Goal: Task Accomplishment & Management: Use online tool/utility

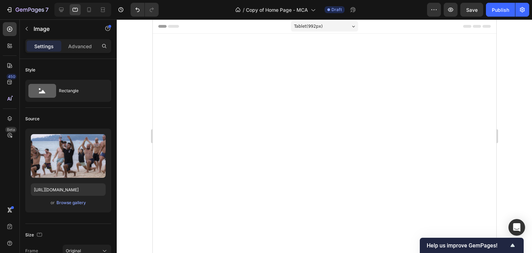
scroll to position [3590, 0]
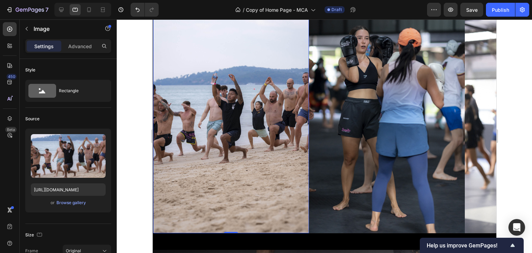
click at [139, 62] on div at bounding box center [324, 135] width 415 height 233
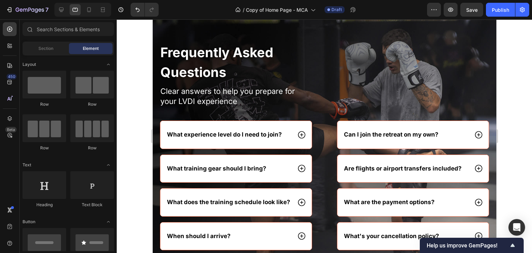
scroll to position [3809, 0]
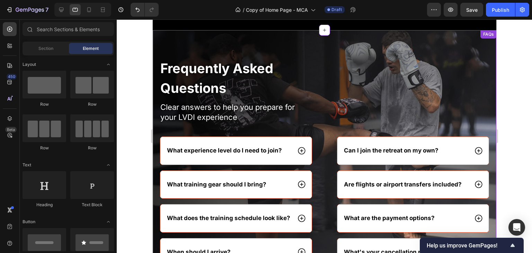
click at [424, 105] on h2 "Clear answers to help you prepare for your LVDI experience" at bounding box center [412, 111] width 153 height 21
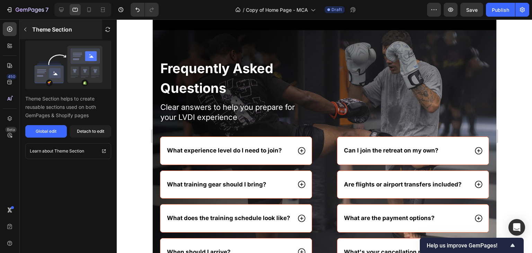
click at [25, 32] on button "button" at bounding box center [25, 29] width 11 height 11
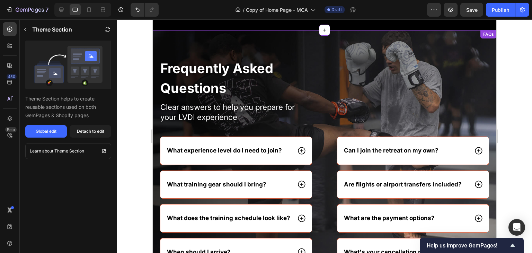
click at [325, 76] on div "Frequently Asked Questions Heading Clear answers to help you prepare for your L…" at bounding box center [324, 191] width 344 height 266
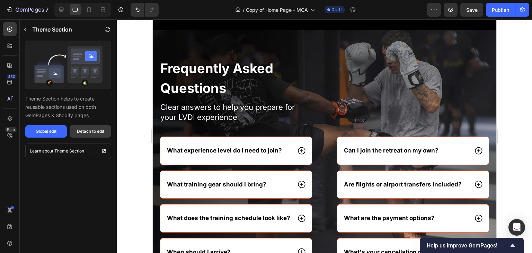
click at [82, 129] on div "Detach to edit" at bounding box center [90, 131] width 27 height 6
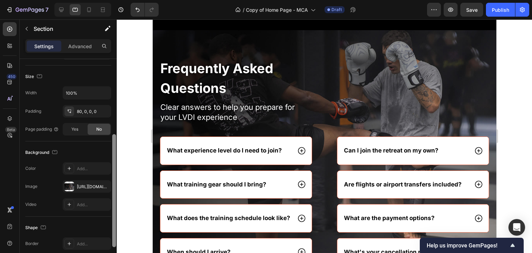
scroll to position [132, 0]
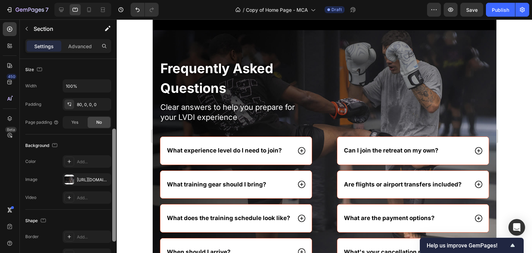
drag, startPoint x: 113, startPoint y: 103, endPoint x: 120, endPoint y: 172, distance: 70.0
click at [120, 0] on div "7 Version history / Copy of Home Page - MCA Draft Preview Save Publish 450 Beta…" at bounding box center [266, 0] width 532 height 0
click at [83, 178] on div "[URL][DOMAIN_NAME]" at bounding box center [87, 180] width 20 height 6
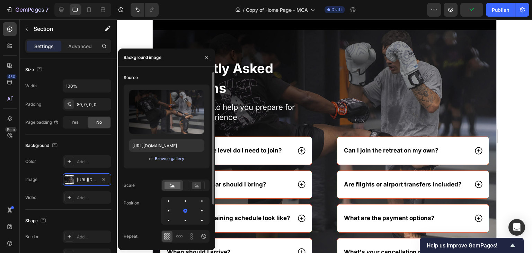
click at [163, 158] on div "Browse gallery" at bounding box center [169, 158] width 29 height 6
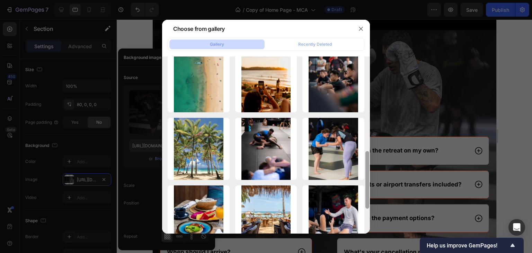
scroll to position [285, 0]
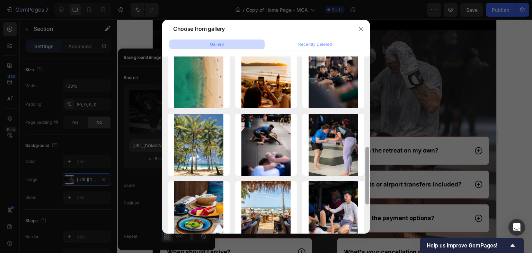
drag, startPoint x: 367, startPoint y: 91, endPoint x: 371, endPoint y: 184, distance: 92.9
click at [371, 184] on div "Choose from gallery Gallery Recently Deleted Fireshow-Beach-Thai.jpg 103.89 kb …" at bounding box center [266, 126] width 532 height 253
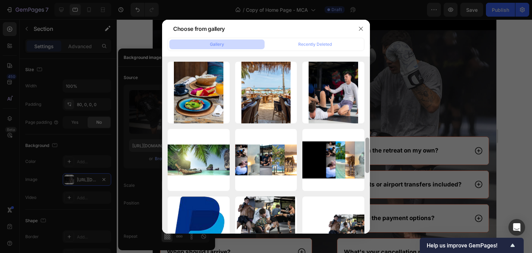
scroll to position [406, 0]
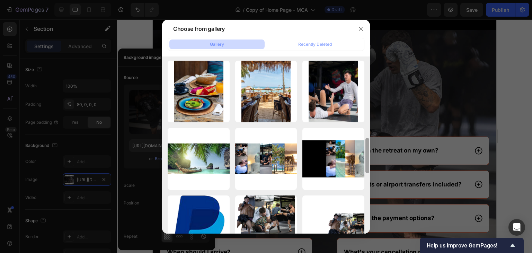
drag, startPoint x: 368, startPoint y: 173, endPoint x: 368, endPoint y: 213, distance: 39.1
click at [368, 213] on div at bounding box center [367, 144] width 5 height 177
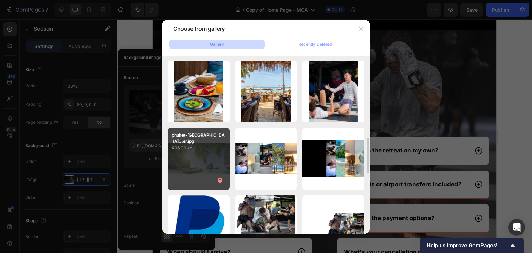
click at [214, 159] on div "phuket-[GEOGRAPHIC_DATA]...er.jpg 406.00 kb" at bounding box center [199, 159] width 62 height 62
type input "[URL][DOMAIN_NAME]"
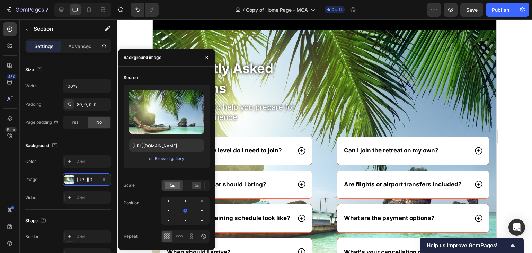
click at [515, 112] on div at bounding box center [324, 135] width 415 height 233
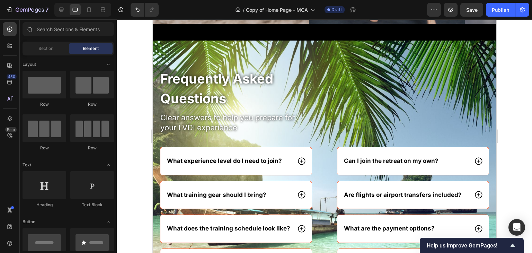
scroll to position [3793, 0]
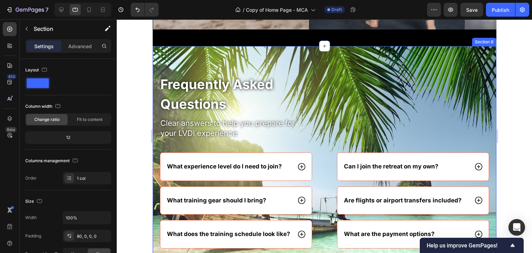
click at [360, 67] on div "Frequently Asked Questions Heading Clear answers to help you prepare for your L…" at bounding box center [324, 193] width 344 height 294
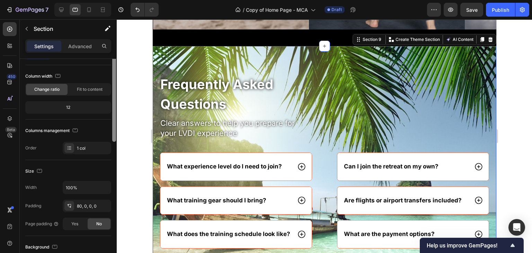
scroll to position [0, 0]
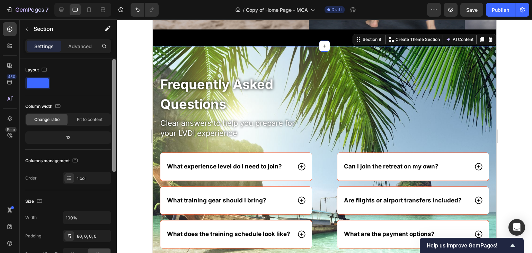
drag, startPoint x: 113, startPoint y: 115, endPoint x: 131, endPoint y: 86, distance: 33.3
click at [131, 0] on div "7 Version history / Copy of Home Page - MCA Draft Preview Save Publish 450 Beta…" at bounding box center [266, 0] width 532 height 0
click at [86, 46] on p "Advanced" at bounding box center [80, 46] width 24 height 7
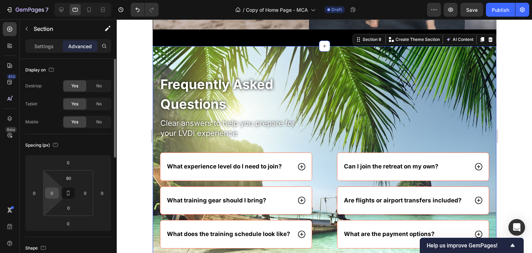
click at [52, 194] on input "0" at bounding box center [52, 193] width 10 height 10
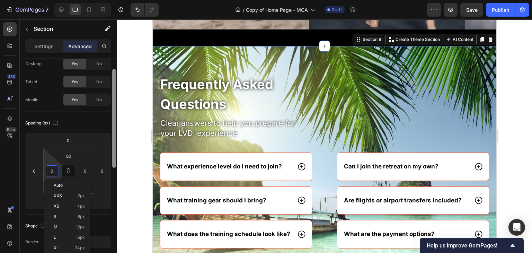
scroll to position [11, 0]
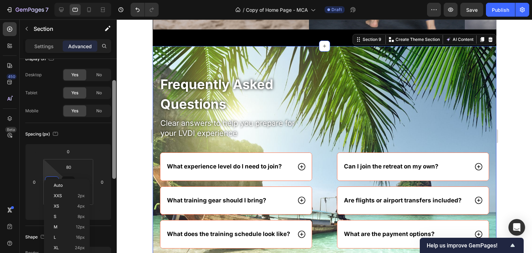
drag, startPoint x: 114, startPoint y: 132, endPoint x: 124, endPoint y: 137, distance: 11.0
click at [124, 0] on div "7 Version history / Copy of Home Page - MCA Draft Preview Save Publish 450 Beta…" at bounding box center [266, 0] width 532 height 0
click at [104, 234] on div "Shape" at bounding box center [68, 236] width 86 height 11
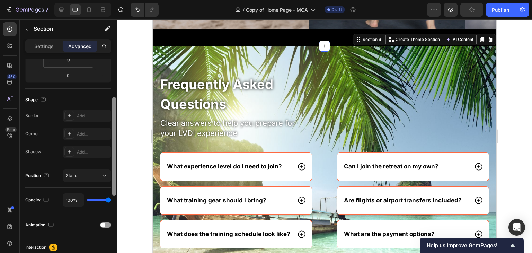
drag, startPoint x: 114, startPoint y: 158, endPoint x: 117, endPoint y: 223, distance: 64.5
click at [117, 0] on div "7 Version history / Copy of Home Page - MCA Draft Preview Publish 450 Beta Sect…" at bounding box center [266, 0] width 532 height 0
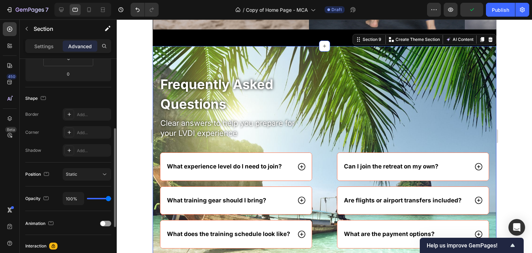
type input "40%"
type input "40"
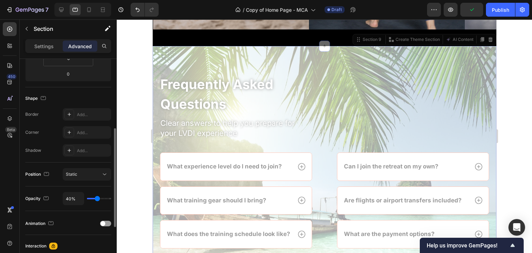
type input "33%"
type input "33"
type input "30%"
type input "30"
type input "24%"
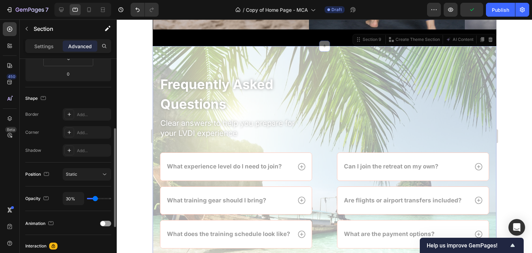
type input "24"
type input "21%"
type input "21"
type input "18%"
type input "18"
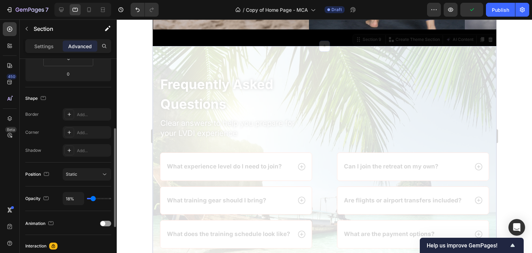
type input "17%"
type input "17"
type input "100%"
type input "100"
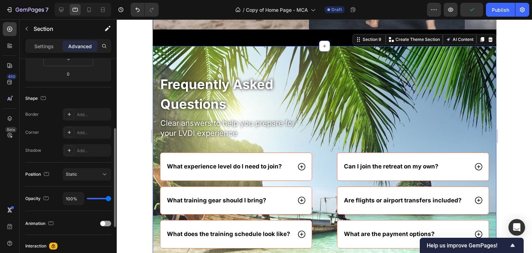
drag, startPoint x: 107, startPoint y: 198, endPoint x: 116, endPoint y: 196, distance: 8.9
click at [111, 198] on input "range" at bounding box center [99, 198] width 24 height 1
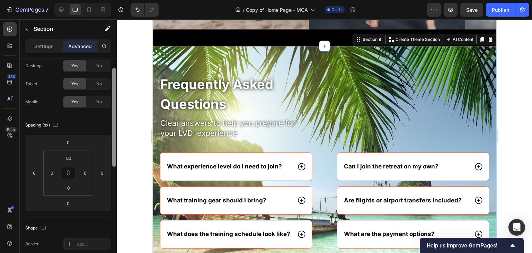
scroll to position [0, 0]
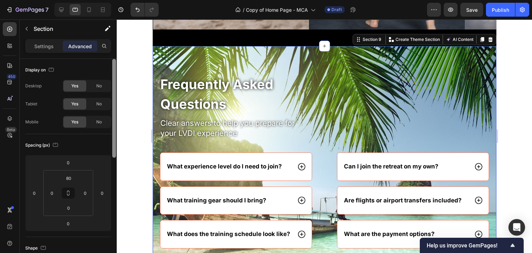
drag, startPoint x: 113, startPoint y: 200, endPoint x: 123, endPoint y: 112, distance: 88.9
click at [123, 0] on div "7 Version history / Copy of Home Page - MCA Draft Preview Save Publish 450 Beta…" at bounding box center [266, 0] width 532 height 0
click at [51, 47] on p "Settings" at bounding box center [43, 46] width 19 height 7
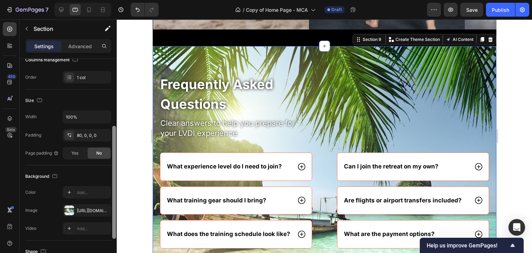
scroll to position [110, 0]
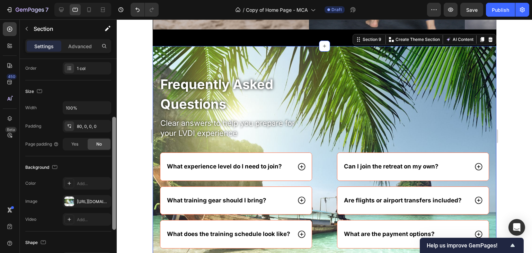
drag, startPoint x: 114, startPoint y: 120, endPoint x: 117, endPoint y: 178, distance: 58.3
click at [117, 0] on div "7 Version history / Copy of Home Page - MCA Draft Preview Save Publish 450 Beta…" at bounding box center [266, 0] width 532 height 0
click at [69, 183] on icon at bounding box center [69, 183] width 6 height 6
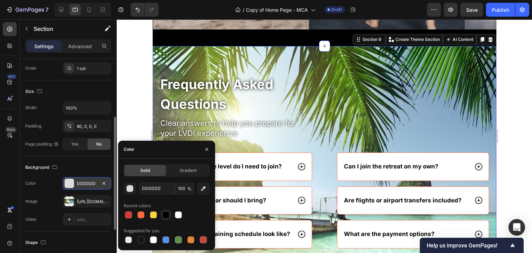
click at [166, 214] on div at bounding box center [165, 214] width 7 height 7
type input "000000"
click at [186, 190] on input "100" at bounding box center [184, 188] width 19 height 12
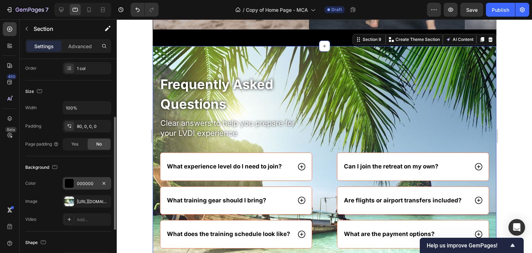
click at [95, 167] on div "Background" at bounding box center [68, 167] width 86 height 11
click at [74, 181] on div "000000" at bounding box center [87, 183] width 48 height 12
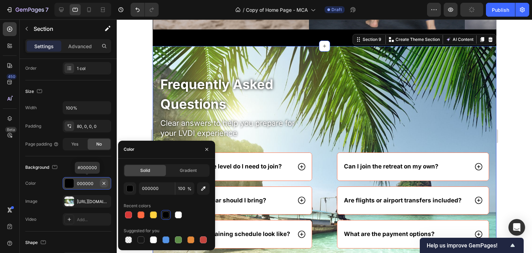
click at [105, 181] on icon "button" at bounding box center [104, 183] width 6 height 6
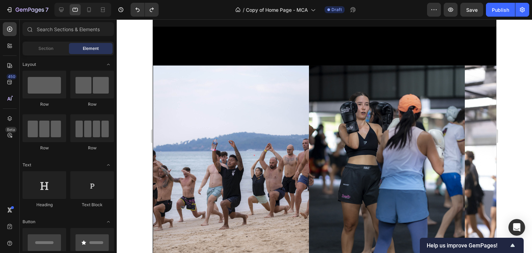
scroll to position [3556, 0]
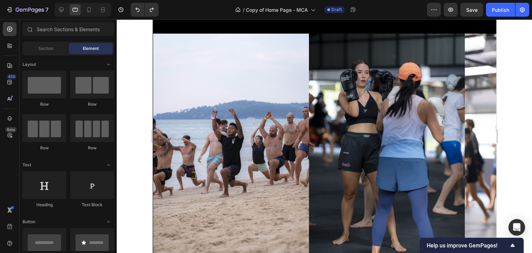
click at [525, 168] on div at bounding box center [324, 135] width 415 height 233
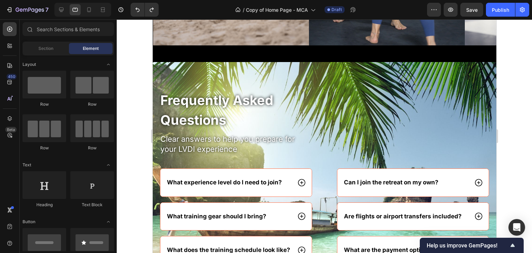
scroll to position [3778, 0]
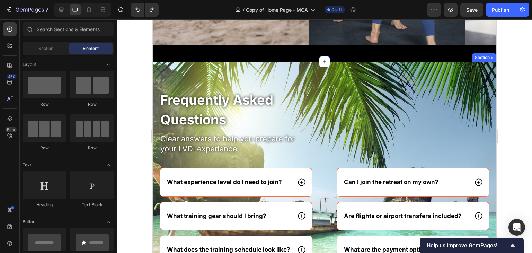
click at [384, 75] on div "Frequently Asked Questions Heading Clear answers to help you prepare for your L…" at bounding box center [324, 209] width 344 height 294
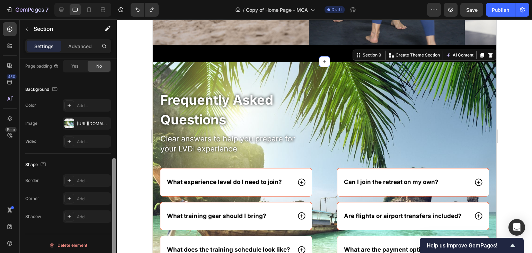
scroll to position [185, 0]
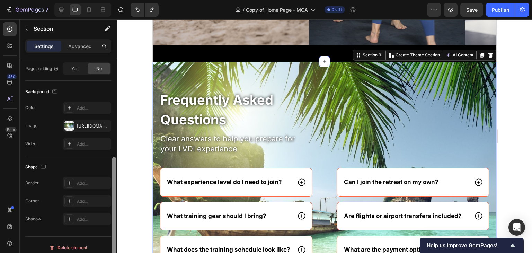
drag, startPoint x: 115, startPoint y: 75, endPoint x: 121, endPoint y: 173, distance: 98.2
click at [121, 0] on div "7 Version history / Copy of Home Page - MCA Draft Preview Save Publish 450 Beta…" at bounding box center [266, 0] width 532 height 0
click at [83, 123] on div "[URL][DOMAIN_NAME]" at bounding box center [87, 126] width 20 height 6
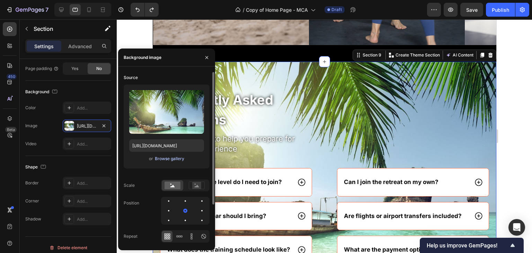
click at [161, 160] on div "Browse gallery" at bounding box center [169, 158] width 29 height 6
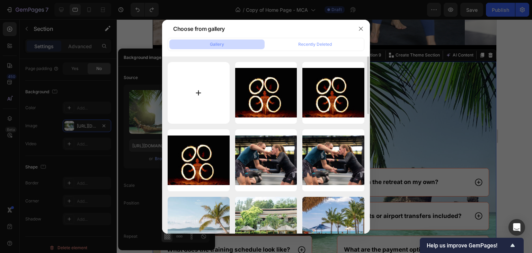
click at [197, 94] on input "file" at bounding box center [199, 93] width 62 height 62
type input "C:\fakepath\Beach-[GEOGRAPHIC_DATA]-LongBoat.jpg"
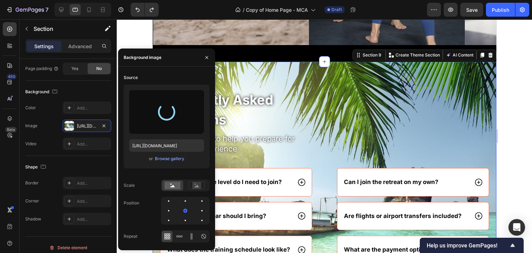
type input "[URL][DOMAIN_NAME]"
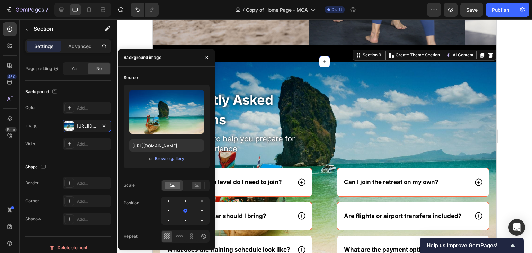
click at [528, 81] on div at bounding box center [324, 135] width 415 height 233
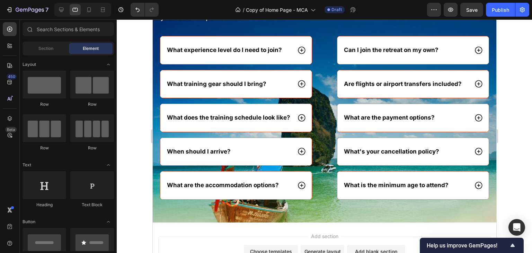
drag, startPoint x: 492, startPoint y: 231, endPoint x: 651, endPoint y: 257, distance: 161.0
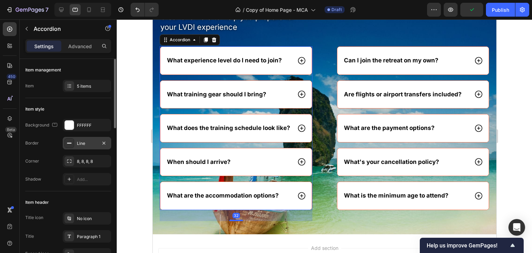
click at [90, 137] on div "Line" at bounding box center [87, 143] width 48 height 12
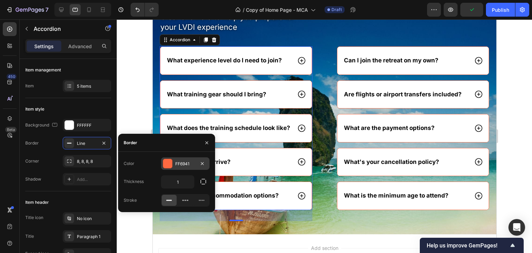
click at [166, 161] on div at bounding box center [167, 163] width 9 height 9
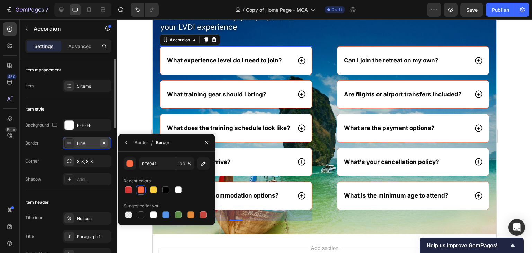
click at [104, 144] on icon "button" at bounding box center [104, 143] width 6 height 6
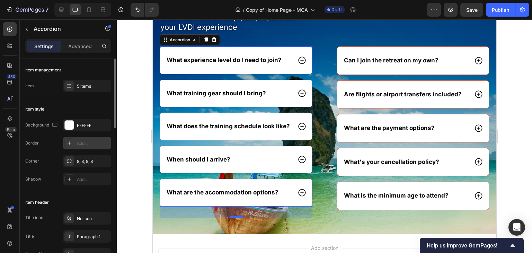
click at [182, 83] on div "What training gear should I bring?" at bounding box center [236, 94] width 152 height 28
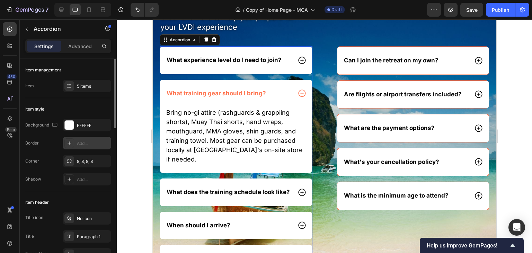
click at [317, 118] on div "Frequently Asked Questions Heading Clear answers to help you prepare for your L…" at bounding box center [324, 132] width 344 height 329
click at [301, 91] on icon at bounding box center [301, 93] width 9 height 9
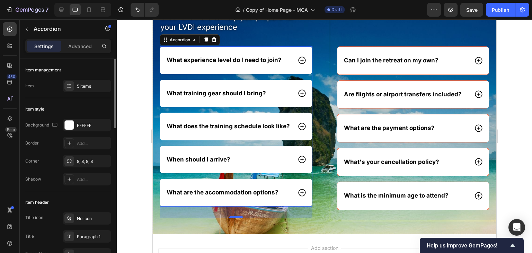
click at [331, 213] on div "Frequently asked questions Heading Clear answers to help you prepare for your L…" at bounding box center [412, 94] width 167 height 253
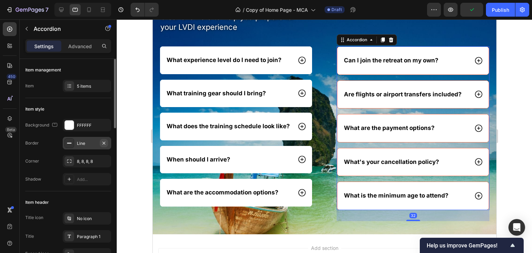
click at [104, 142] on icon "button" at bounding box center [104, 143] width 6 height 6
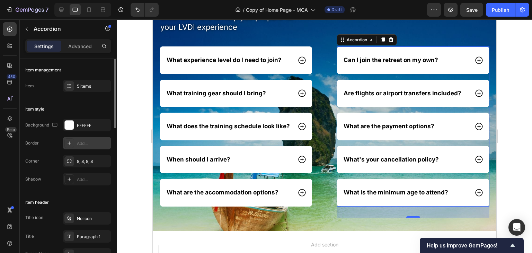
click at [510, 123] on div at bounding box center [324, 135] width 415 height 233
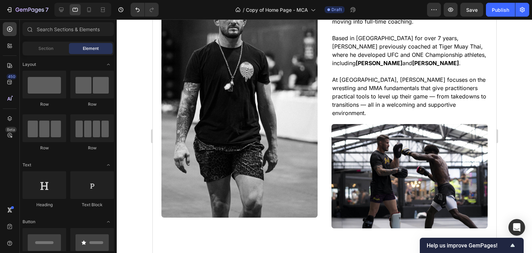
scroll to position [3069, 0]
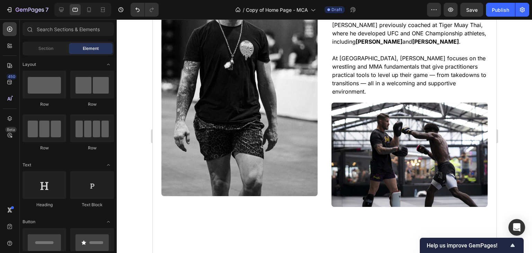
drag, startPoint x: 493, startPoint y: 171, endPoint x: 651, endPoint y: 212, distance: 163.3
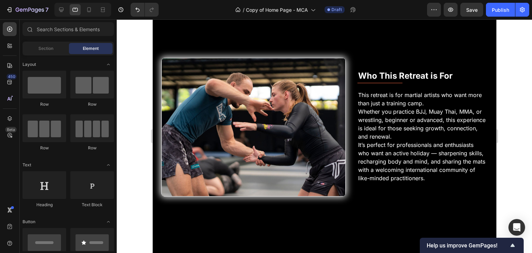
drag, startPoint x: 493, startPoint y: 193, endPoint x: 652, endPoint y: 167, distance: 160.7
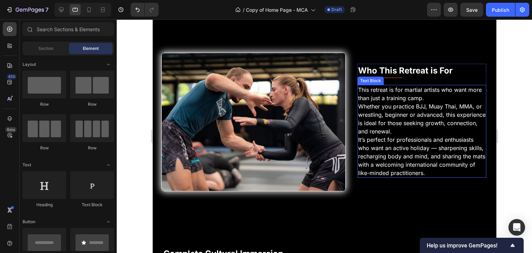
click at [431, 105] on p "Whether you practice BJJ, Muay Thai, MMA, or wrestling, beginner or advanced, t…" at bounding box center [422, 118] width 128 height 33
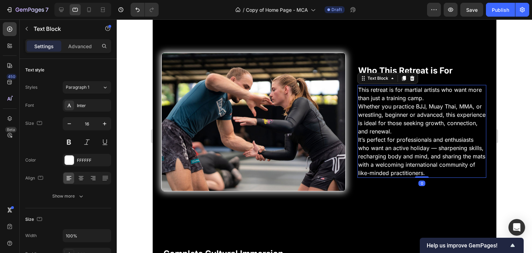
click at [429, 110] on p "Whether you practice BJJ, Muay Thai, MMA, or wrestling, beginner or advanced, t…" at bounding box center [422, 118] width 128 height 33
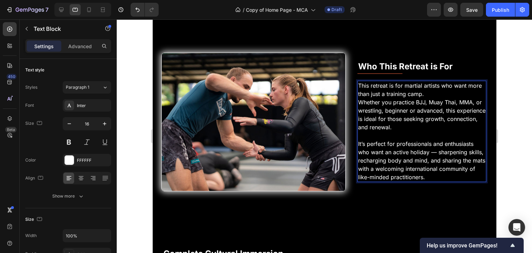
scroll to position [2202, 0]
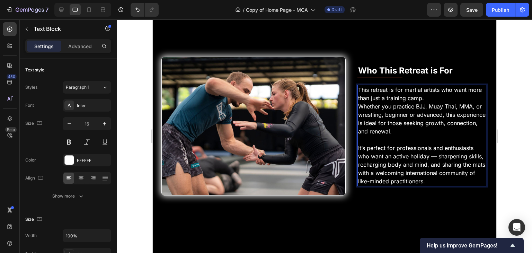
click at [426, 86] on p "This retreat is for martial artists who want more than just a training camp." at bounding box center [422, 94] width 128 height 17
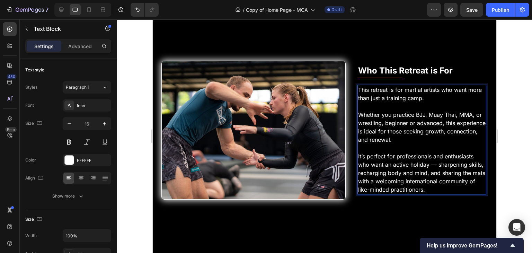
click at [503, 90] on div at bounding box center [324, 135] width 415 height 233
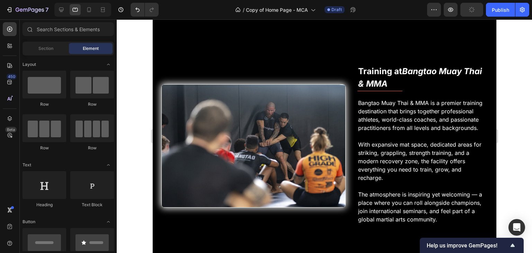
scroll to position [1767, 0]
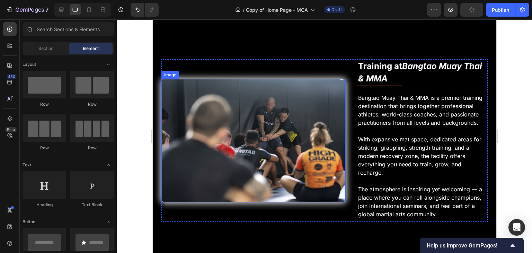
click at [299, 134] on img at bounding box center [253, 140] width 184 height 123
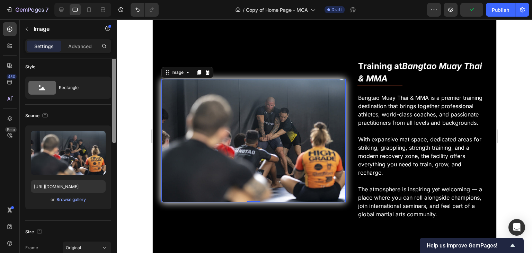
scroll to position [0, 0]
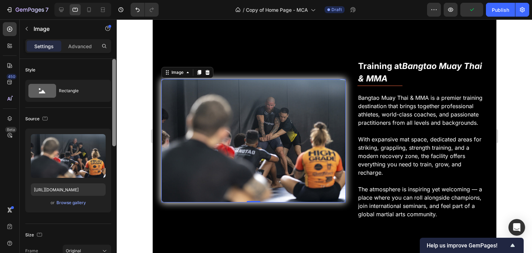
drag, startPoint x: 112, startPoint y: 106, endPoint x: 115, endPoint y: 103, distance: 4.2
click at [115, 103] on div at bounding box center [114, 102] width 4 height 87
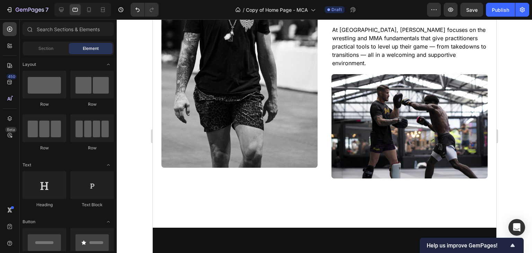
scroll to position [3156, 0]
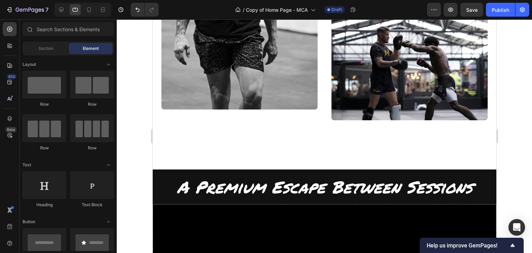
drag, startPoint x: 493, startPoint y: 122, endPoint x: 656, endPoint y: 214, distance: 187.0
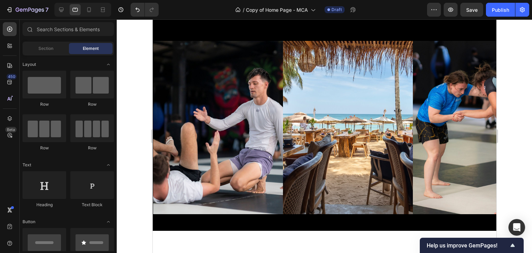
scroll to position [247, 0]
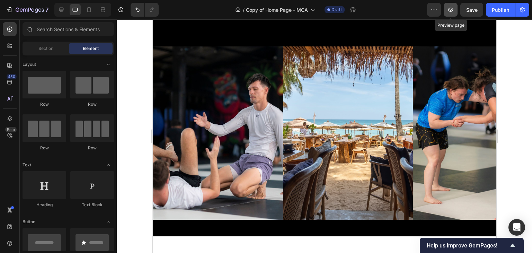
click at [452, 6] on icon "button" at bounding box center [450, 9] width 7 height 7
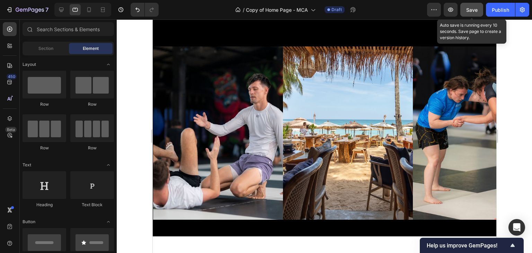
click at [470, 9] on span "Save" at bounding box center [471, 10] width 11 height 6
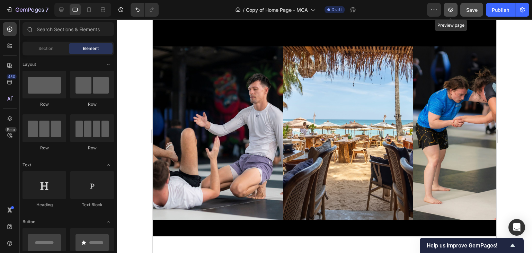
click at [447, 16] on button "button" at bounding box center [451, 10] width 14 height 14
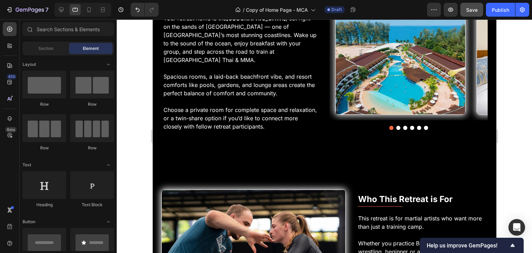
scroll to position [2344, 0]
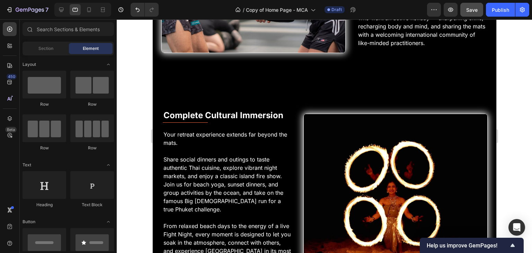
drag, startPoint x: 492, startPoint y: 45, endPoint x: 655, endPoint y: 175, distance: 208.3
click at [448, 11] on icon "button" at bounding box center [450, 9] width 7 height 7
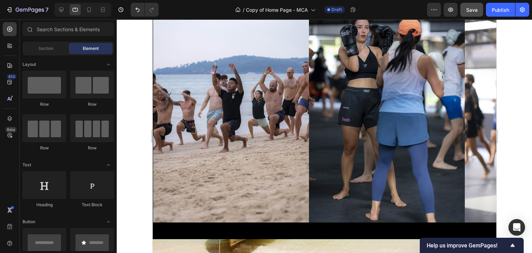
scroll to position [3606, 0]
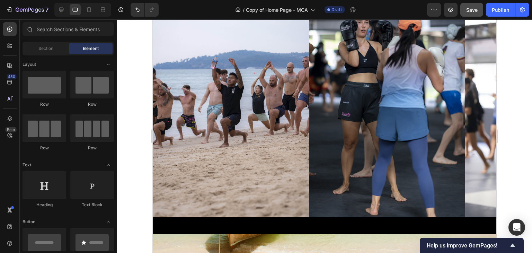
drag, startPoint x: 493, startPoint y: 224, endPoint x: 654, endPoint y: 241, distance: 161.9
